Goal: Find specific page/section: Find specific page/section

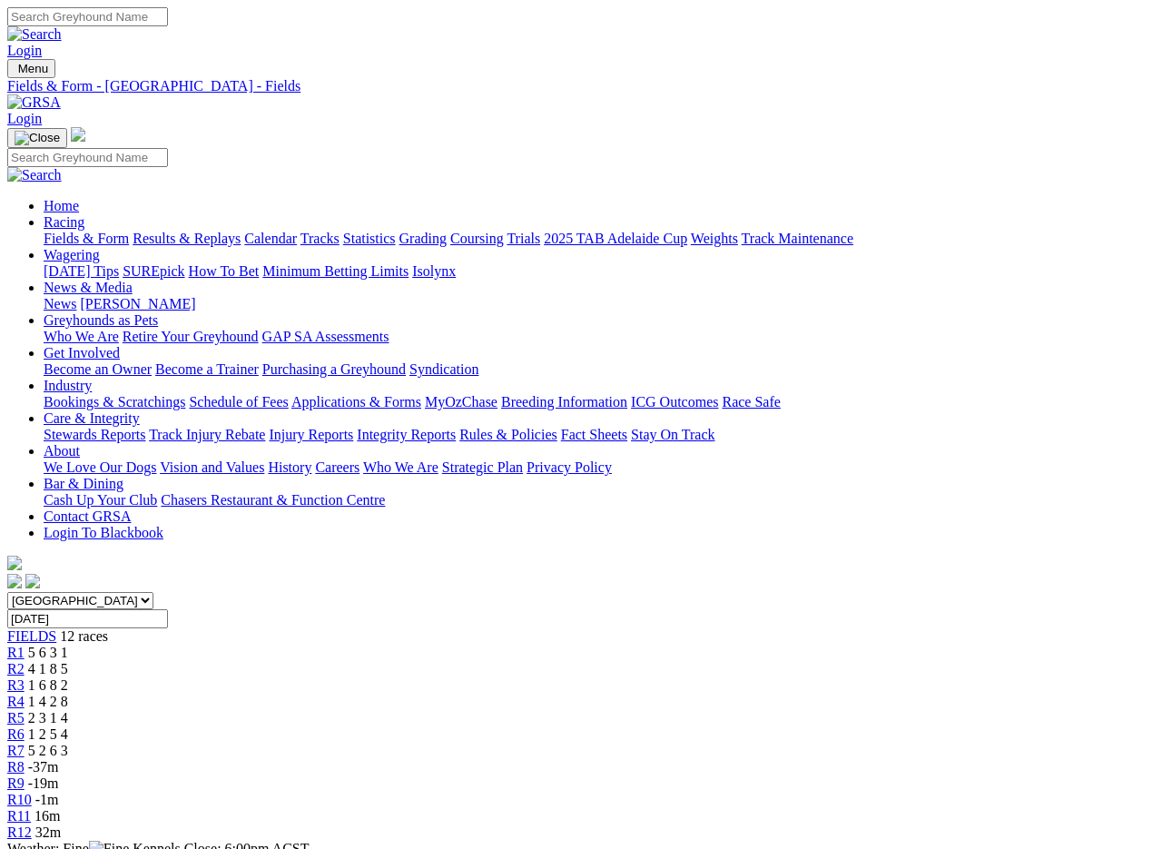
click at [61, 94] on img at bounding box center [34, 102] width 54 height 16
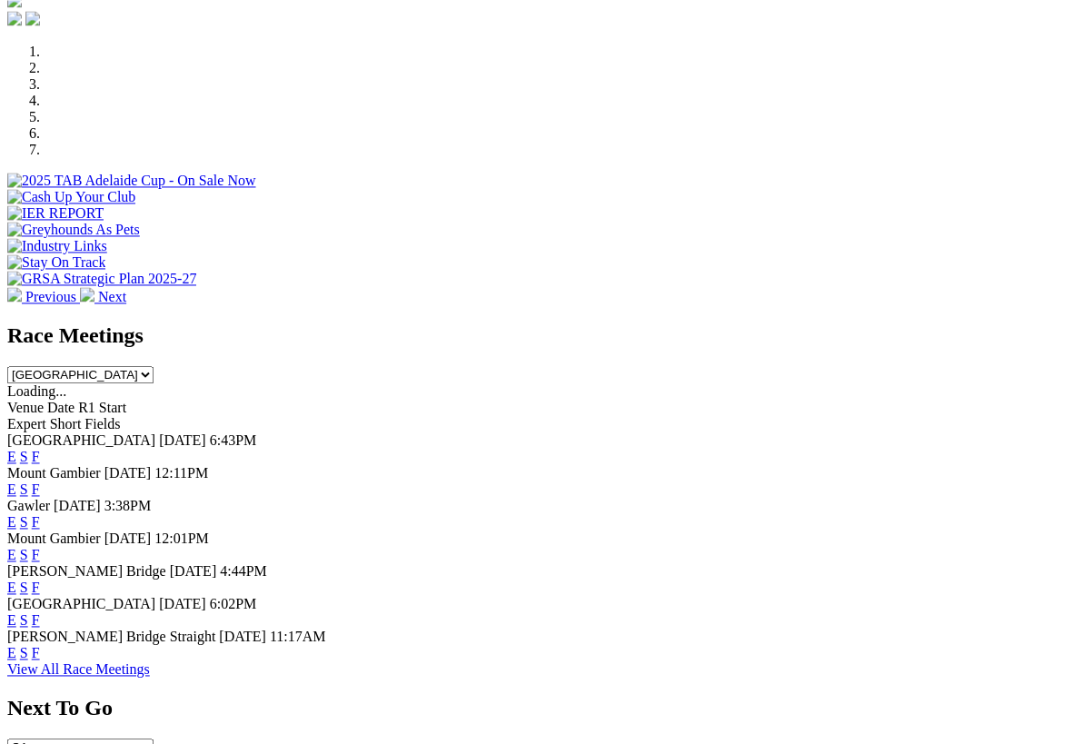
scroll to position [530, 0]
click at [40, 449] on link "F" at bounding box center [36, 456] width 8 height 15
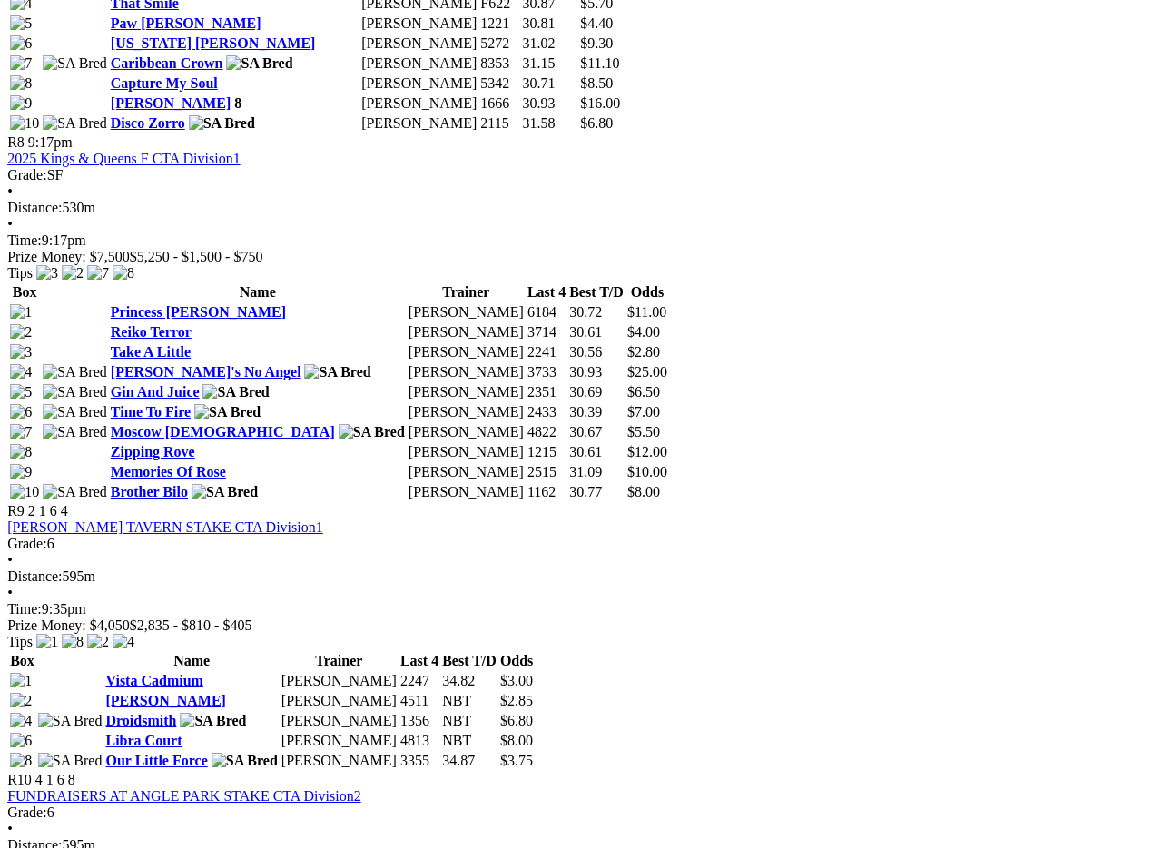
scroll to position [3029, 57]
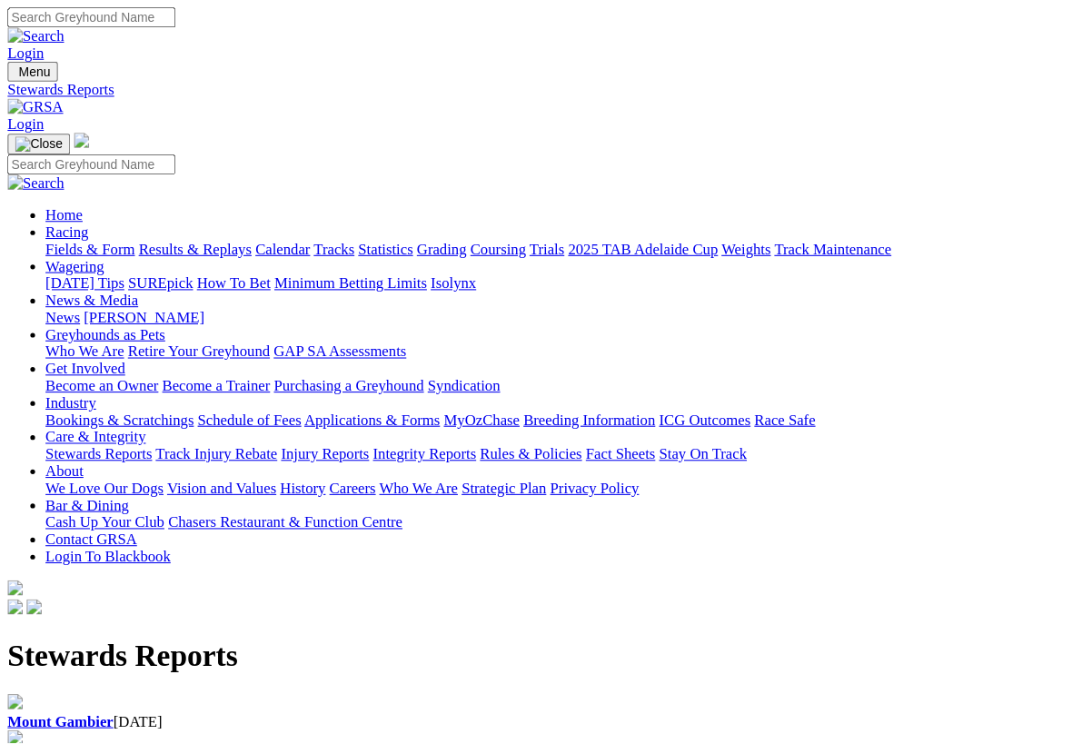
scroll to position [2, 0]
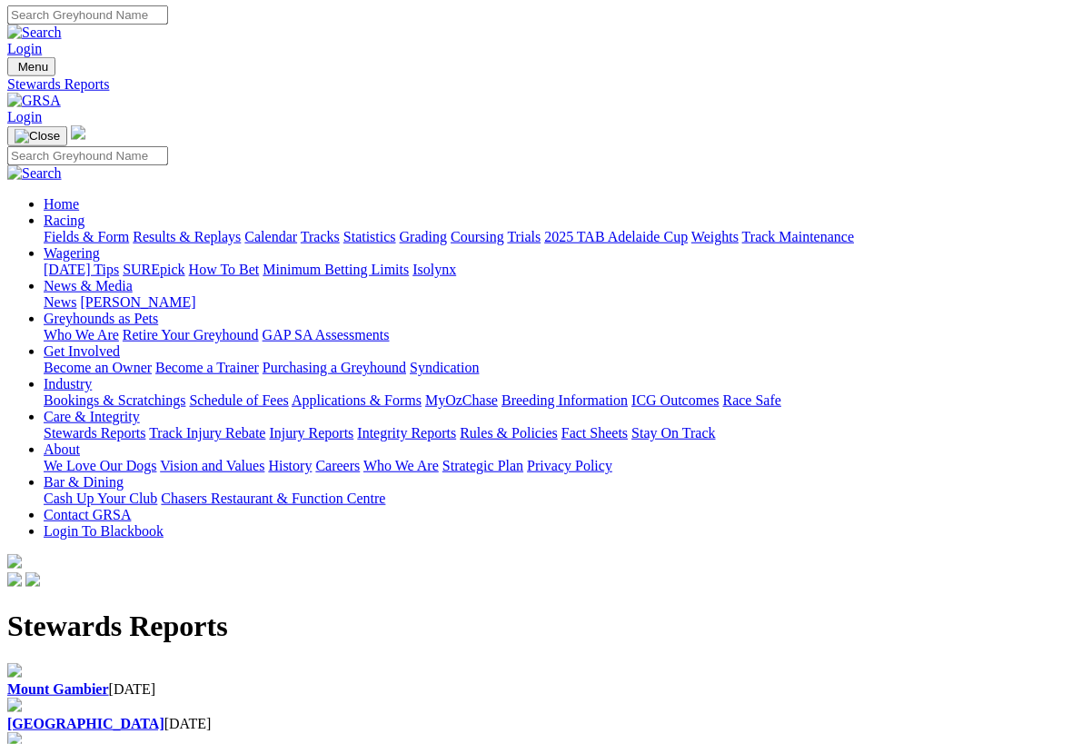
click at [164, 711] on b "[GEOGRAPHIC_DATA]" at bounding box center [85, 723] width 157 height 15
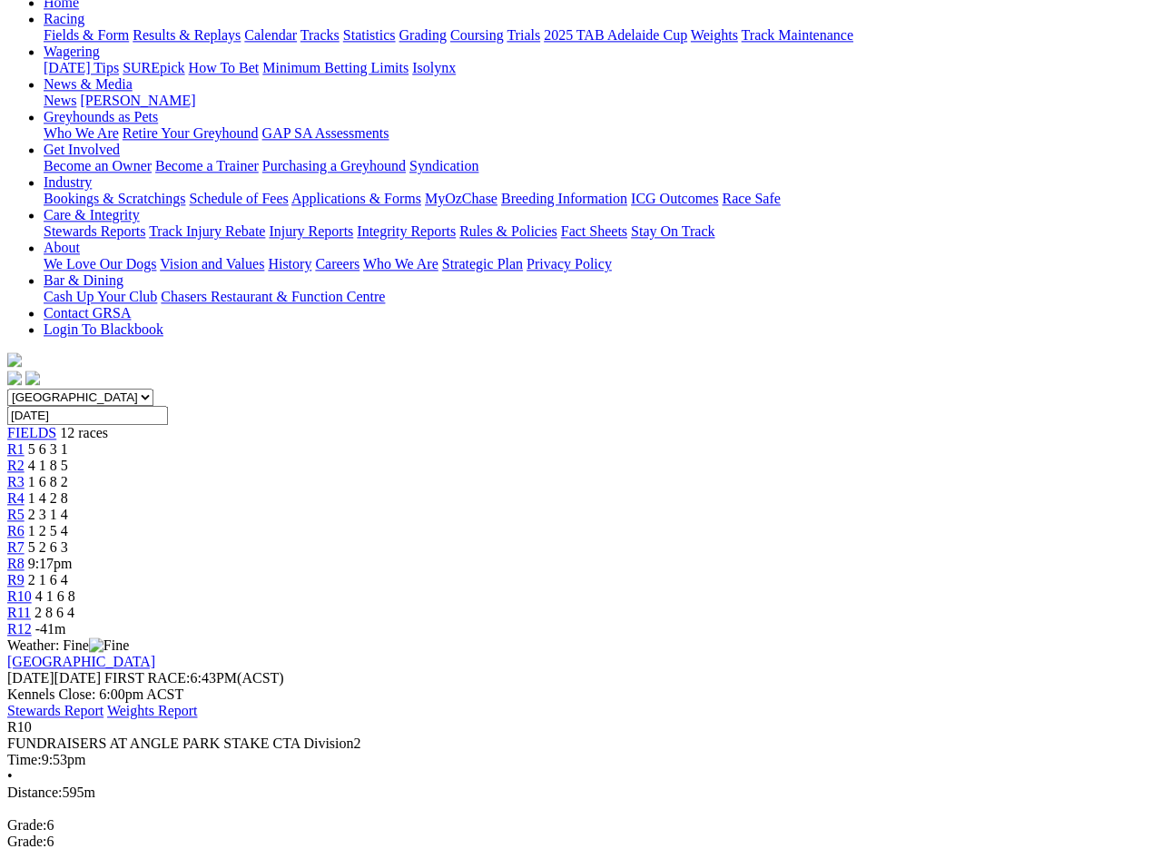
scroll to position [203, 0]
click at [198, 703] on link "Weights Report" at bounding box center [152, 710] width 91 height 15
